Goal: Task Accomplishment & Management: Complete application form

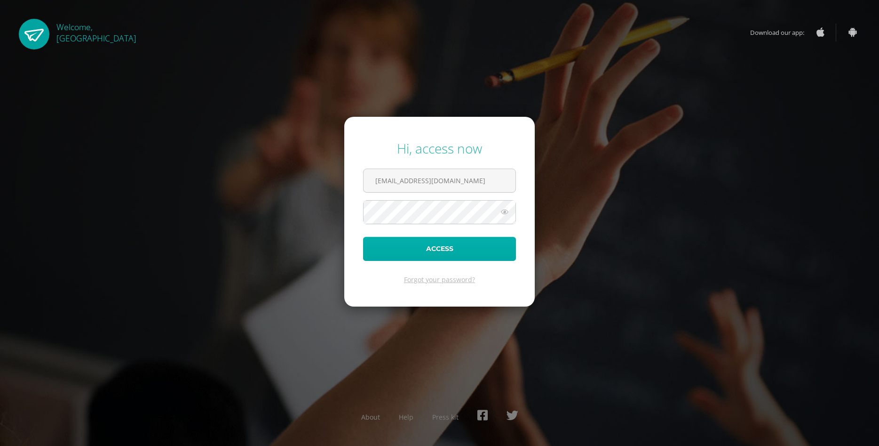
type input "2022554@colegiobelga.edu.gt"
click at [489, 250] on button "Access" at bounding box center [439, 249] width 153 height 24
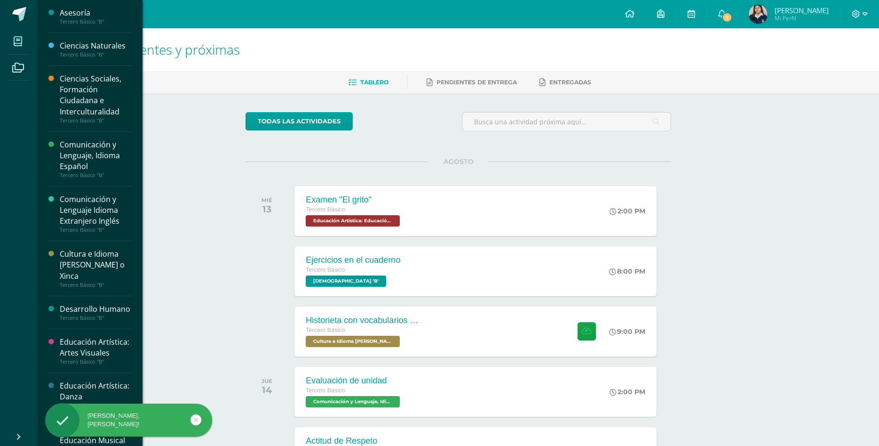
click at [22, 38] on icon at bounding box center [18, 41] width 8 height 9
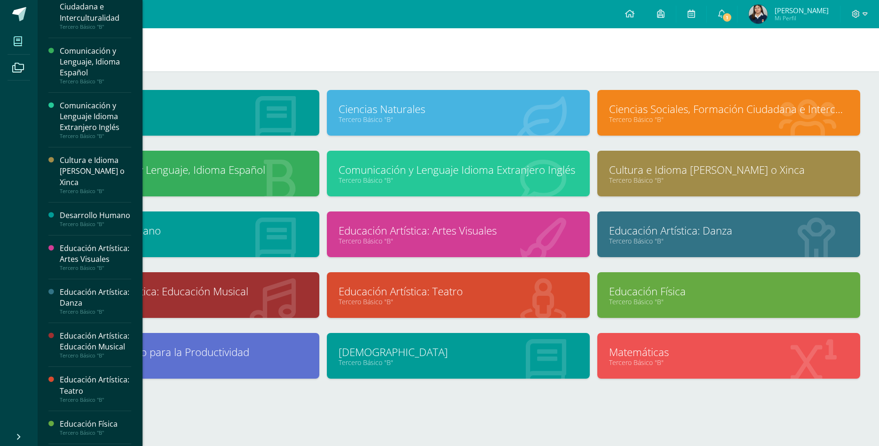
scroll to position [267, 0]
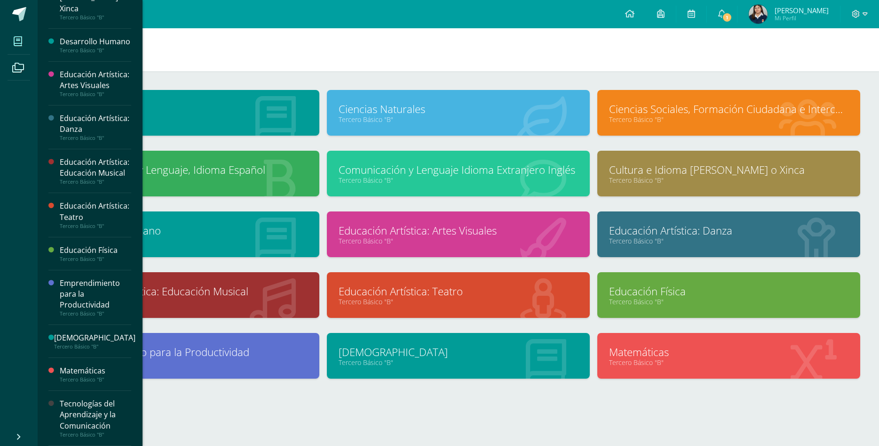
drag, startPoint x: 99, startPoint y: 420, endPoint x: 114, endPoint y: 417, distance: 15.2
click at [99, 420] on div "Tecnologías del Aprendizaje y la Comunicación" at bounding box center [96, 414] width 72 height 32
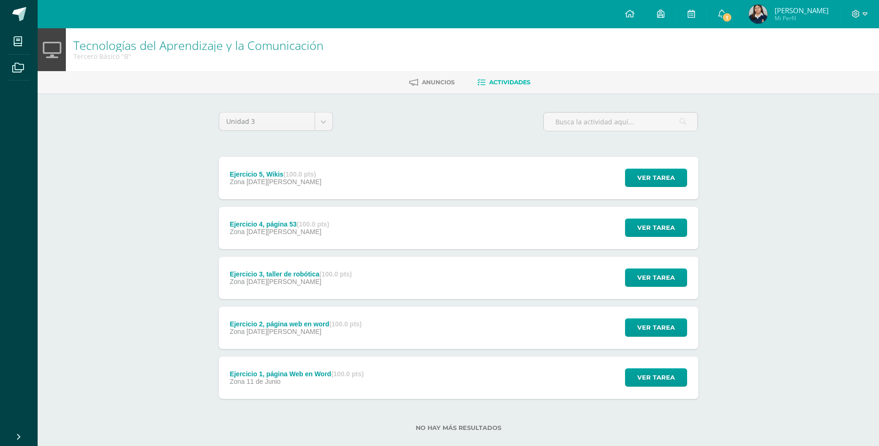
click at [305, 170] on strong "(100.0 pts)" at bounding box center [300, 174] width 32 height 8
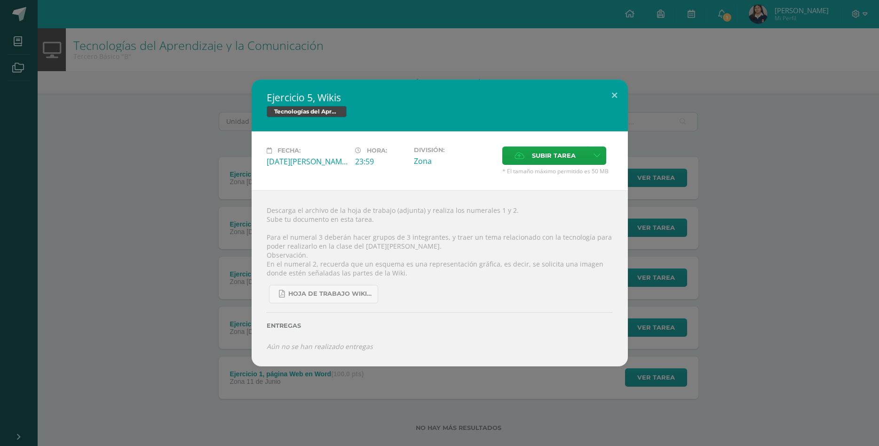
click at [774, 166] on div "Ejercicio 5, Wikis Tecnologías del Aprendizaje y la Comunicación Fecha: Viernes…" at bounding box center [440, 223] width 872 height 287
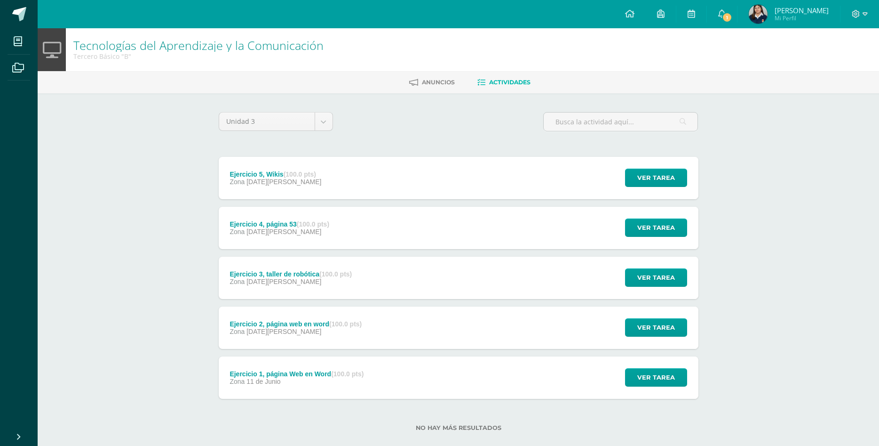
click at [415, 157] on div "Ejercicio 5, Wikis (100.0 pts) Zona 08 de Agosto Ver tarea Ejercicio 5, Wikis T…" at bounding box center [459, 178] width 480 height 42
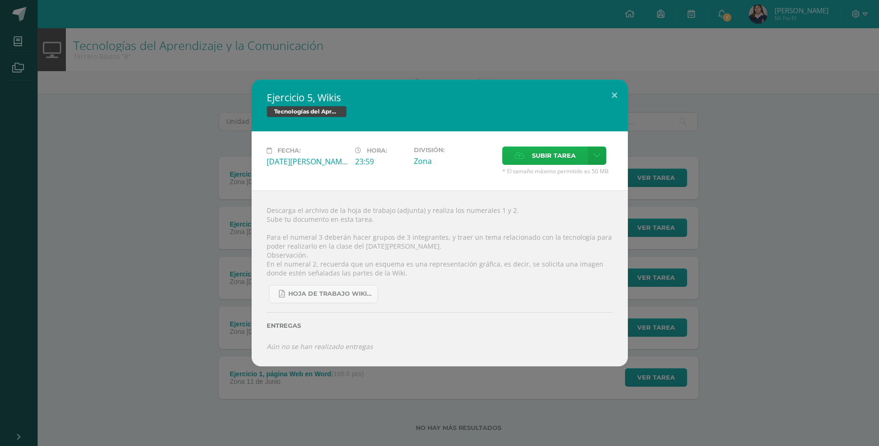
click at [539, 164] on span "Subir tarea" at bounding box center [554, 155] width 44 height 17
click at [0, 0] on input "Subir tarea" at bounding box center [0, 0] width 0 height 0
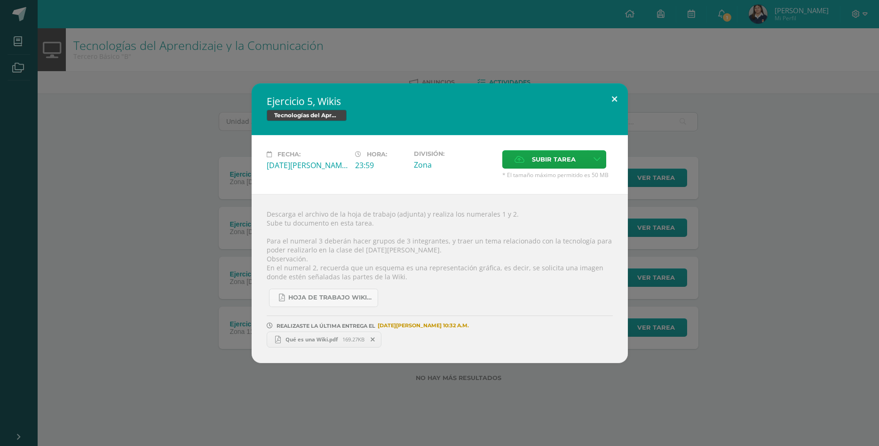
click at [613, 104] on button at bounding box center [614, 99] width 27 height 32
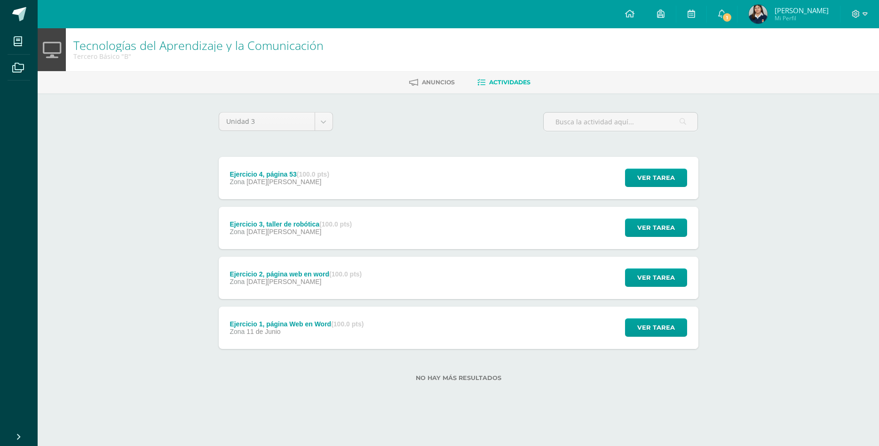
click at [478, 165] on div "Ejercicio 4, página 53 (100.0 pts) Zona 06 de Agosto Ver tarea Ejercicio 4, pág…" at bounding box center [459, 178] width 480 height 42
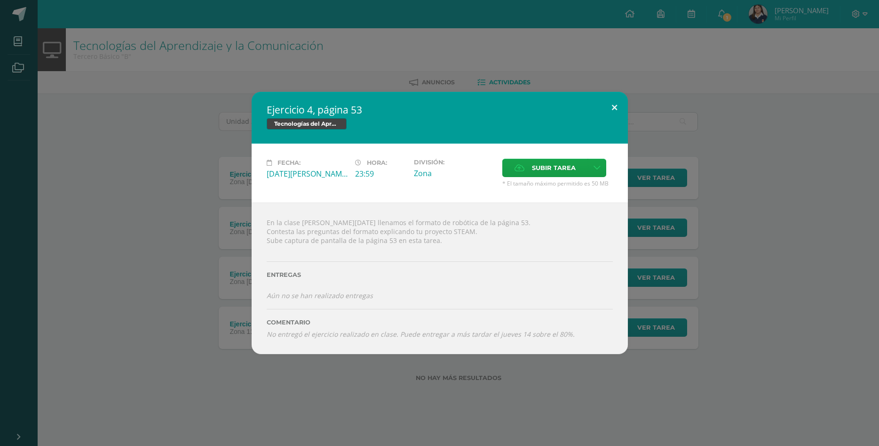
click at [616, 120] on button at bounding box center [614, 108] width 27 height 32
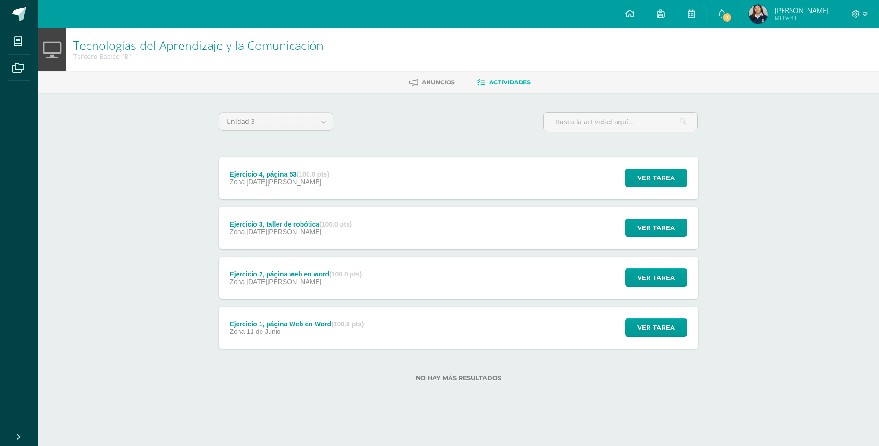
click at [519, 215] on div "Ejercicio 3, taller de robótica (100.0 pts) Zona 06 de Agosto Ver tarea Ejercic…" at bounding box center [459, 228] width 480 height 42
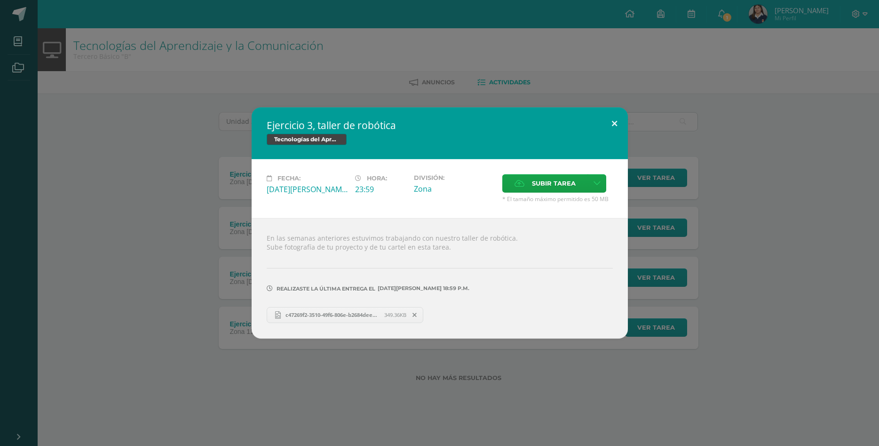
click at [615, 133] on button at bounding box center [614, 123] width 27 height 32
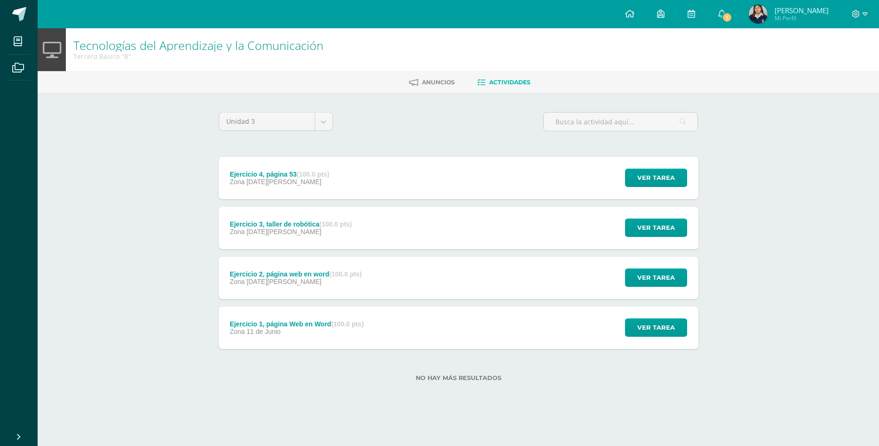
click at [527, 256] on div "Ejercicio 2, página web en word (100.0 pts) Zona 09 de Julio Ver tarea Ejercici…" at bounding box center [459, 277] width 480 height 42
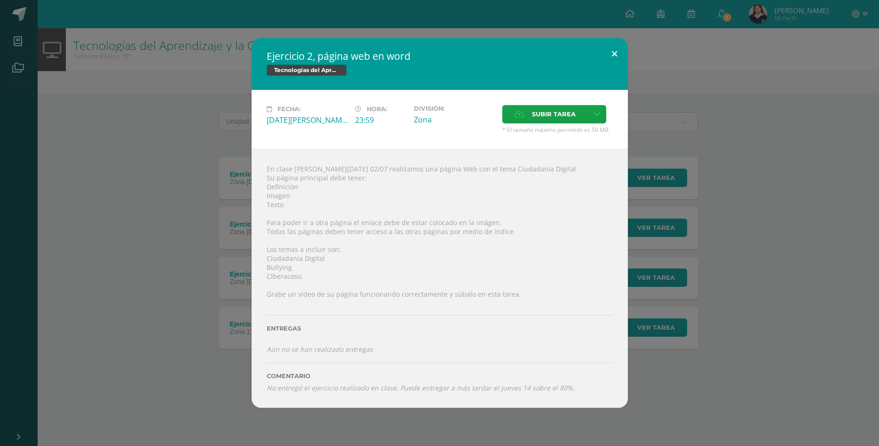
click at [614, 70] on button at bounding box center [614, 54] width 27 height 32
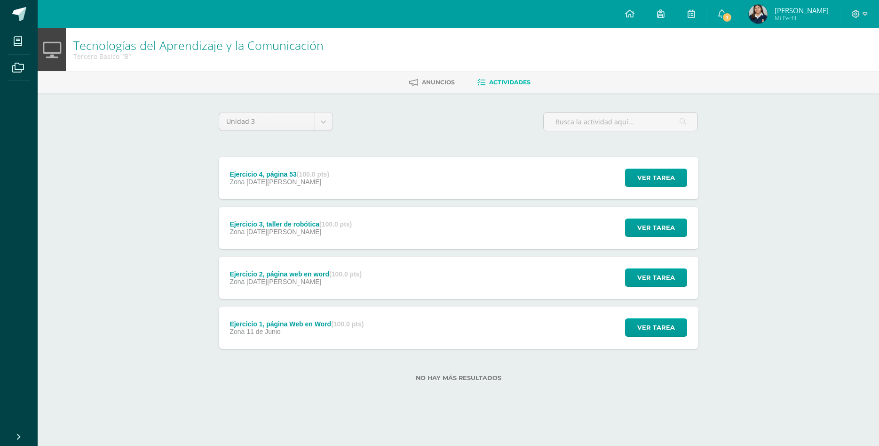
click at [519, 306] on div "Ejercicio 1, página Web en Word (100.0 pts) Zona 11 de Junio Ver tarea Ejercici…" at bounding box center [459, 327] width 480 height 42
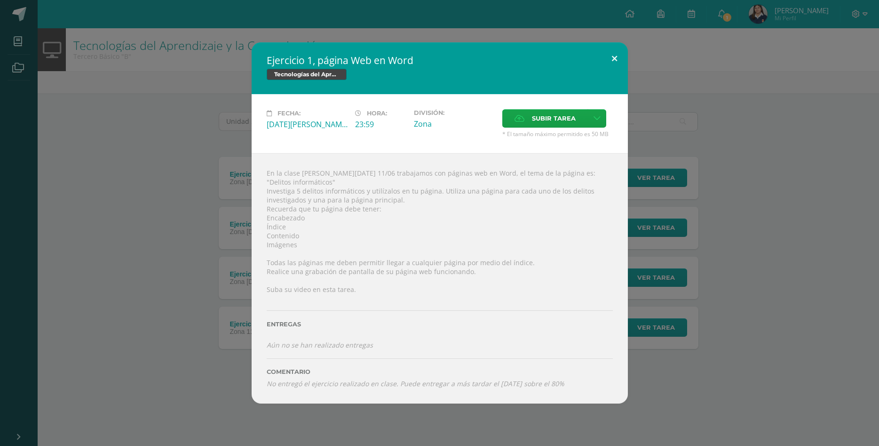
click at [614, 74] on button at bounding box center [614, 58] width 27 height 32
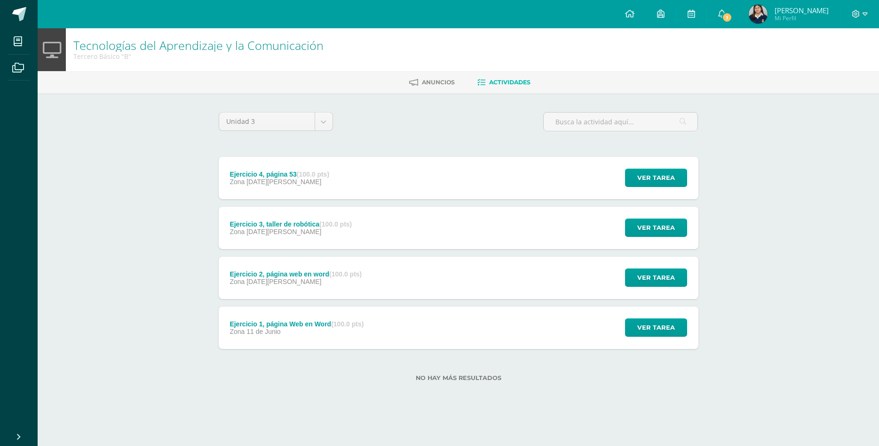
drag, startPoint x: 848, startPoint y: 143, endPoint x: 843, endPoint y: 143, distance: 4.7
click at [847, 143] on div "Tecnologías del Aprendizaje y la Comunicación Tercero Básico "B" Anuncios Activ…" at bounding box center [459, 219] width 842 height 383
click at [371, 157] on div "Ejercicio 4, página 53 (100.0 pts) Zona 06 de Agosto Ver tarea Ejercicio 4, pág…" at bounding box center [459, 178] width 480 height 42
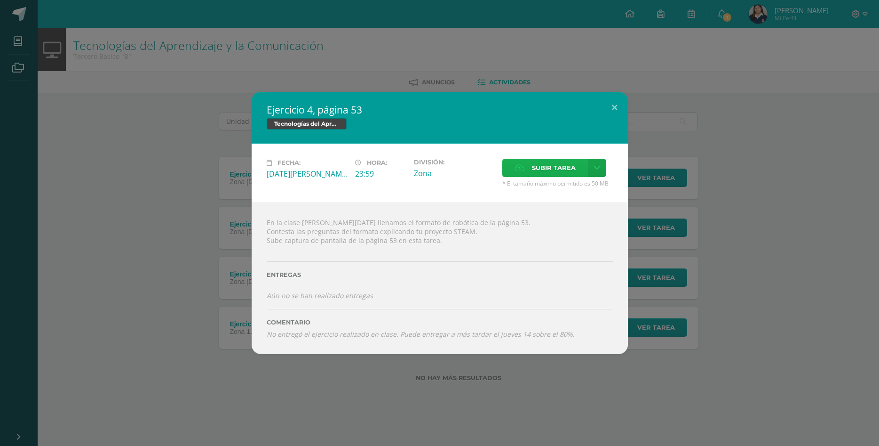
click at [543, 176] on span "Subir tarea" at bounding box center [554, 167] width 44 height 17
click at [0, 0] on input "Subir tarea" at bounding box center [0, 0] width 0 height 0
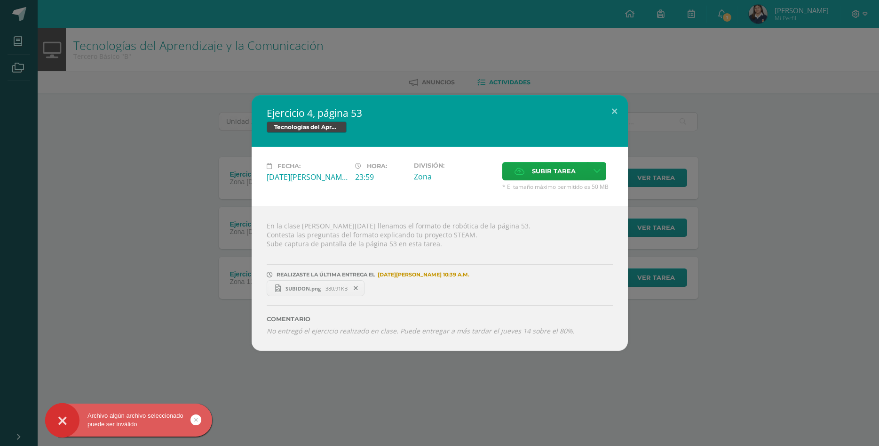
click at [317, 292] on span "SUBIDON.png" at bounding box center [303, 288] width 45 height 7
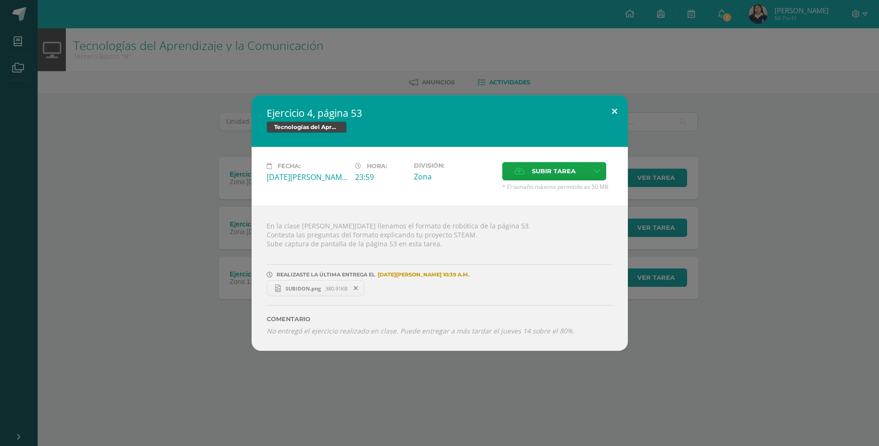
click at [624, 117] on button at bounding box center [614, 111] width 27 height 32
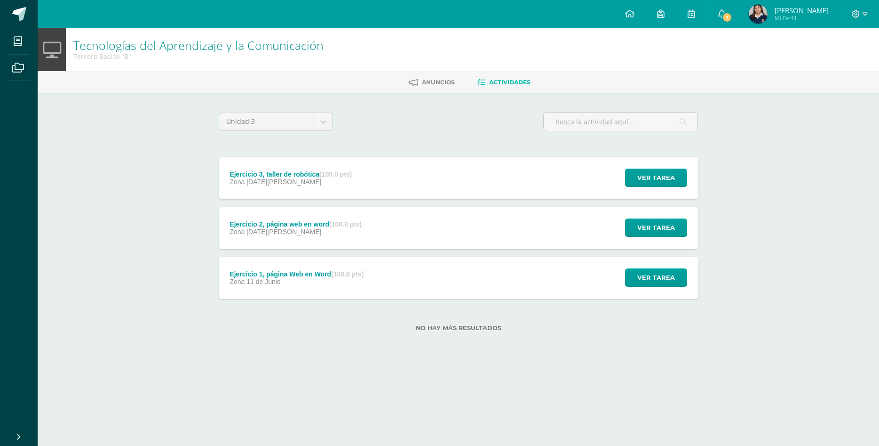
click at [395, 157] on div "Ejercicio 3, taller de robótica (100.0 pts) Zona 06 de Agosto Ver tarea Ejercic…" at bounding box center [459, 178] width 480 height 42
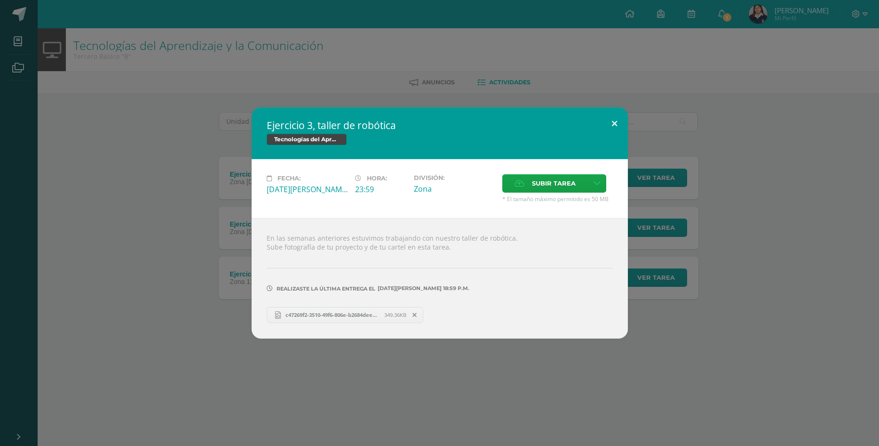
click at [614, 138] on button at bounding box center [614, 123] width 27 height 32
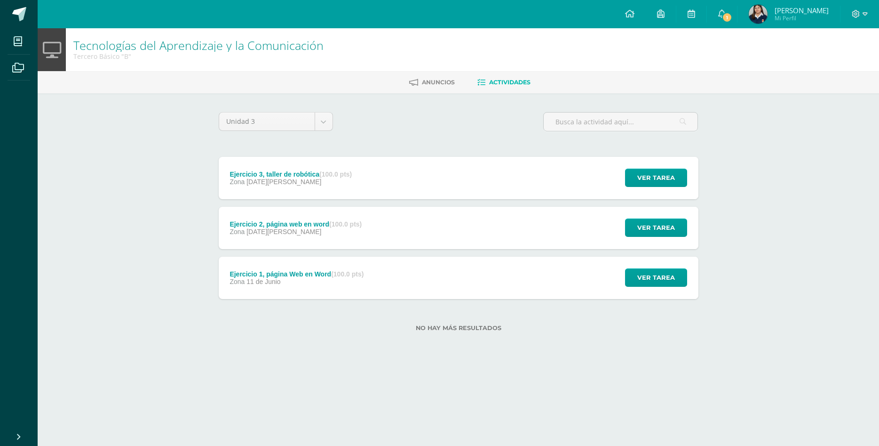
click at [488, 214] on div "Ejercicio 2, página web en word (100.0 pts) Zona 09 de Julio Ver tarea Ejercici…" at bounding box center [459, 228] width 480 height 42
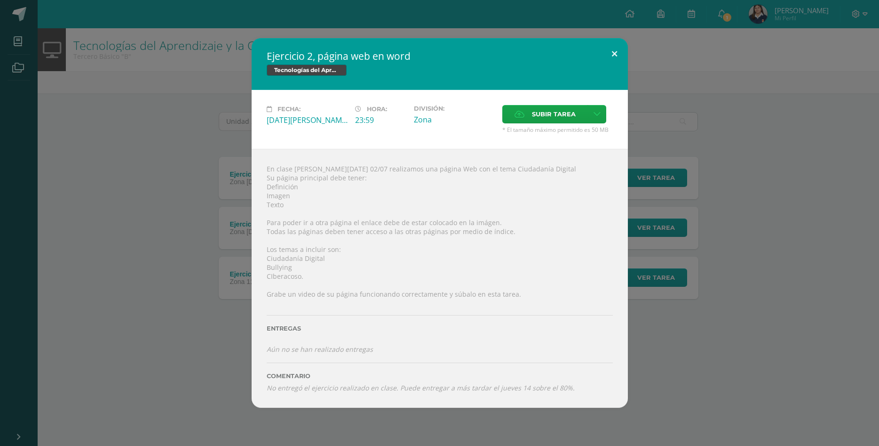
click at [615, 70] on button at bounding box center [614, 54] width 27 height 32
